Goal: Download file/media

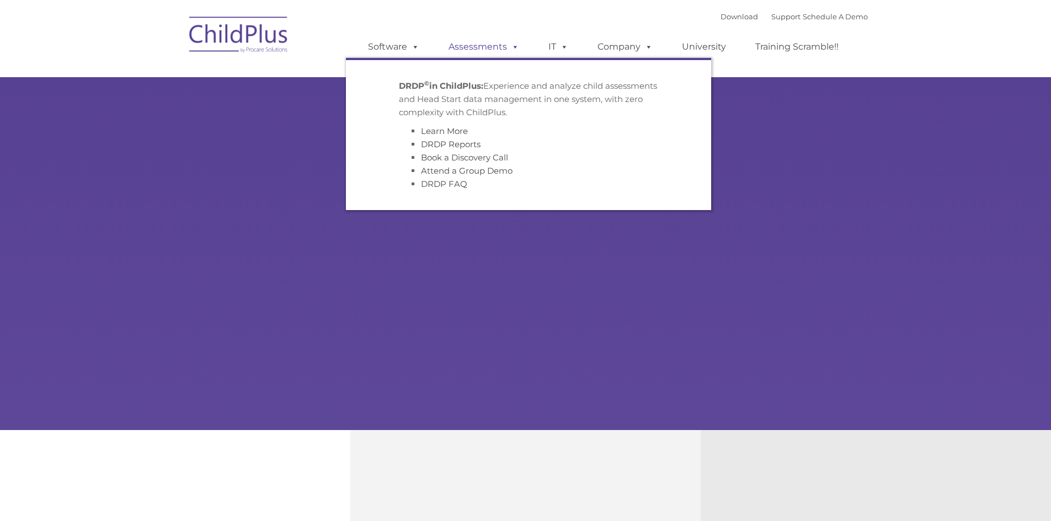
type input ""
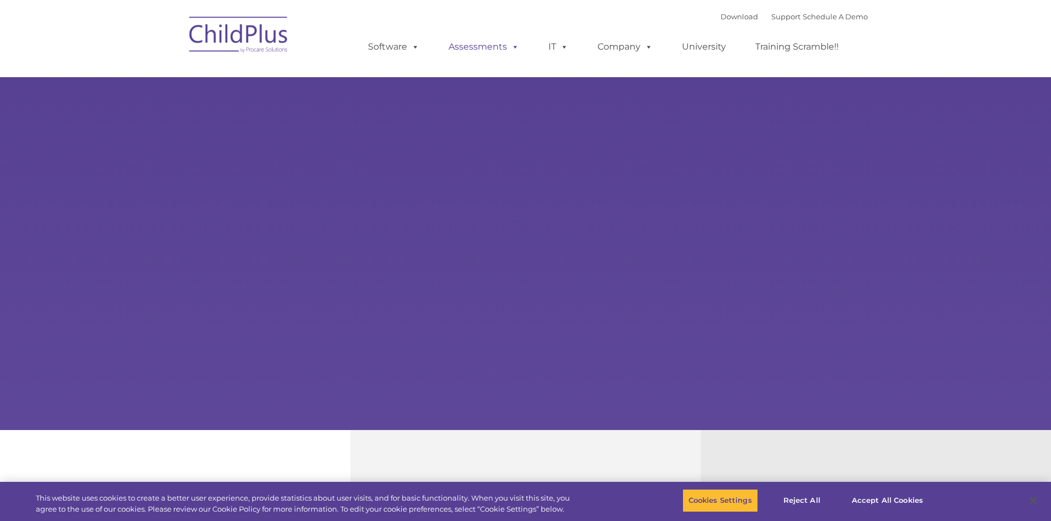
select select "MEDIUM"
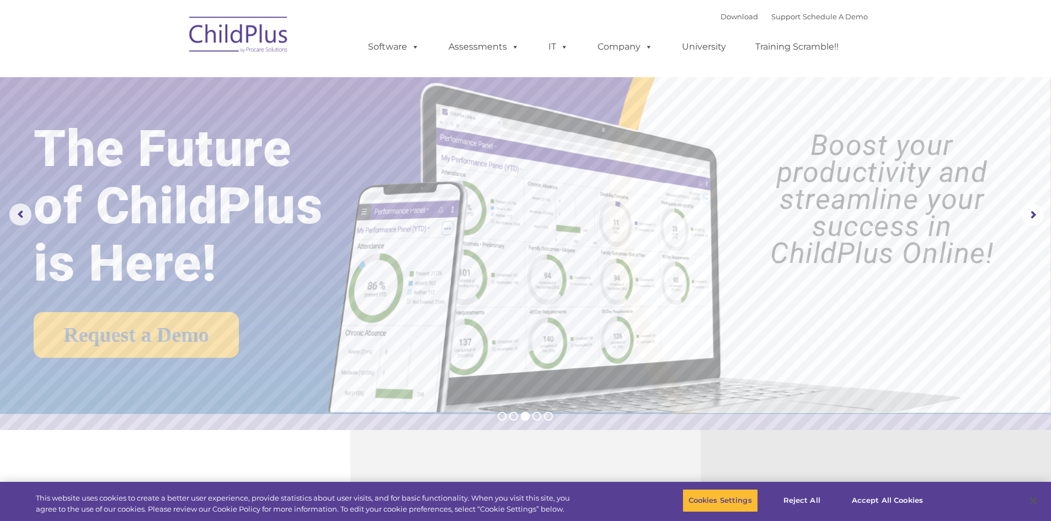
click at [235, 39] on img at bounding box center [239, 36] width 110 height 55
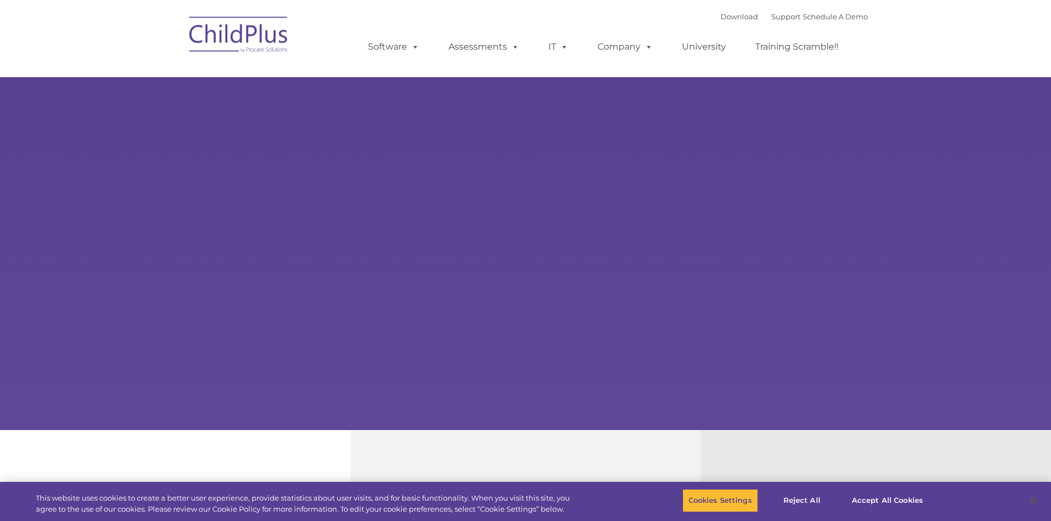
type input ""
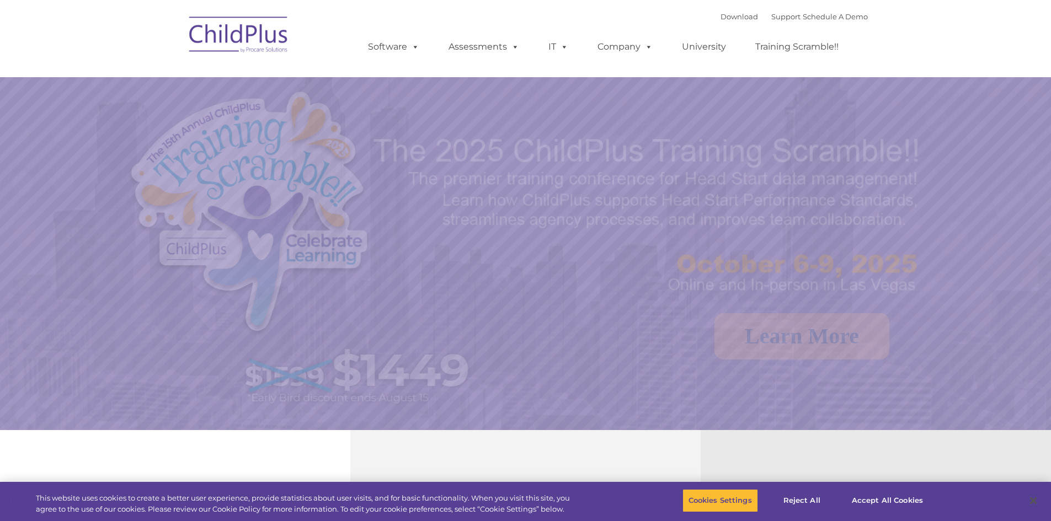
select select "MEDIUM"
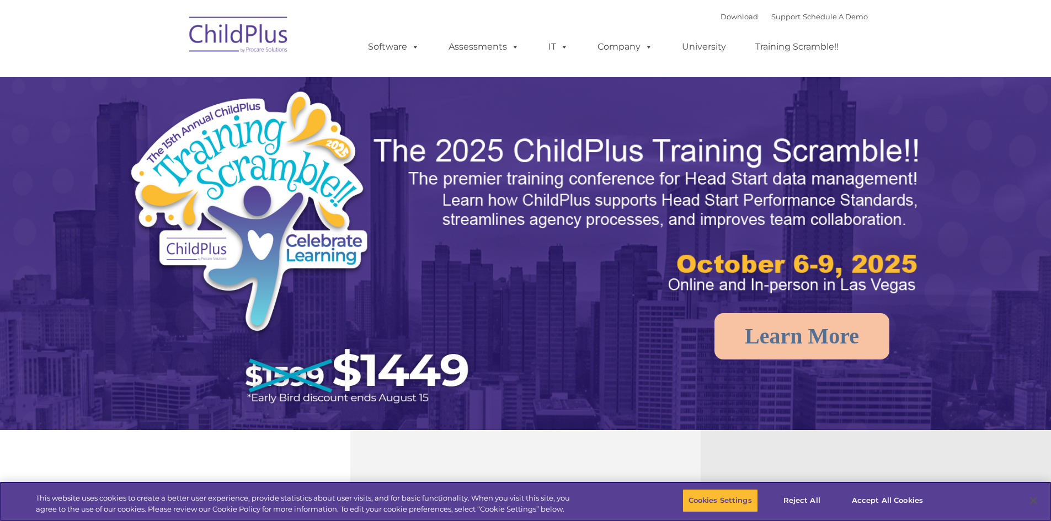
click at [245, 31] on img at bounding box center [239, 36] width 110 height 55
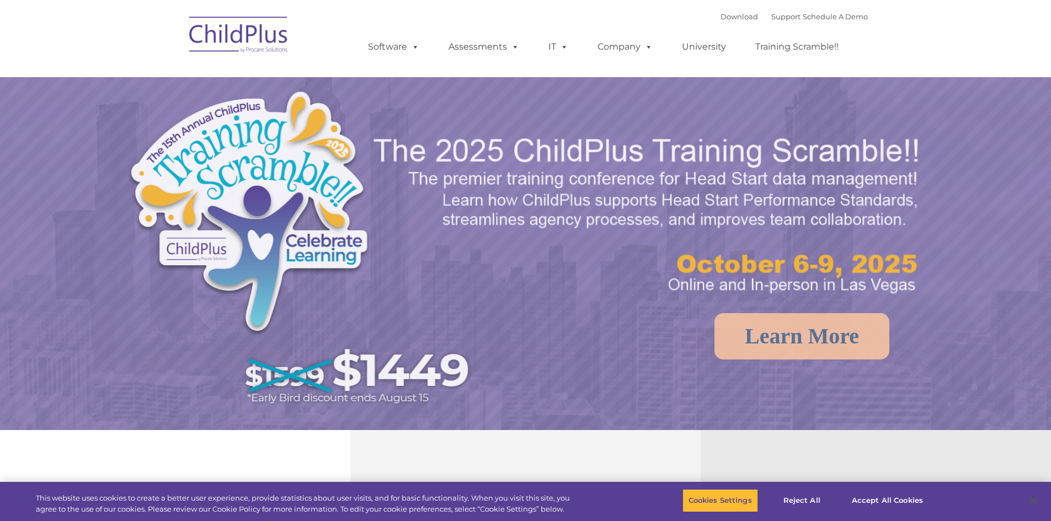
select select "MEDIUM"
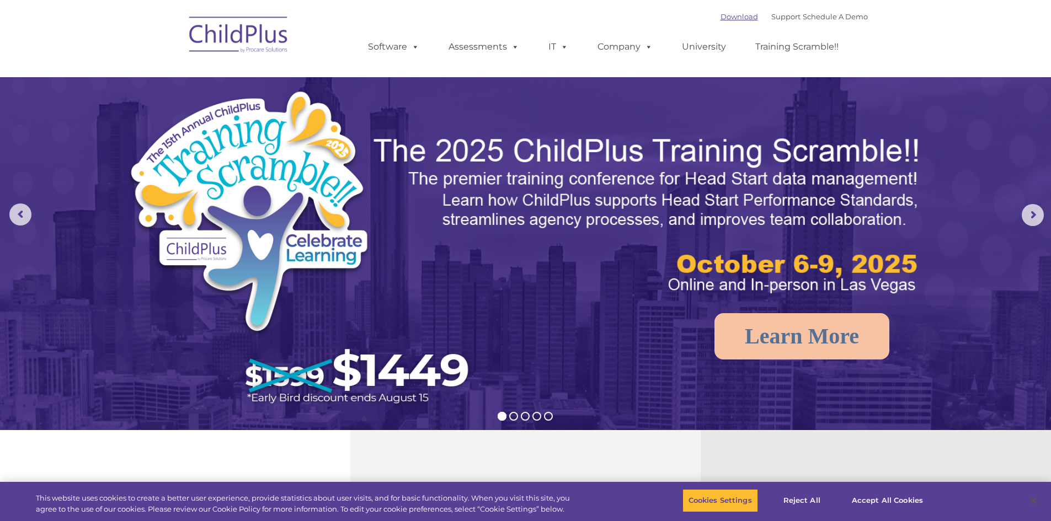
click at [733, 17] on link "Download" at bounding box center [740, 16] width 38 height 9
